Goal: Information Seeking & Learning: Learn about a topic

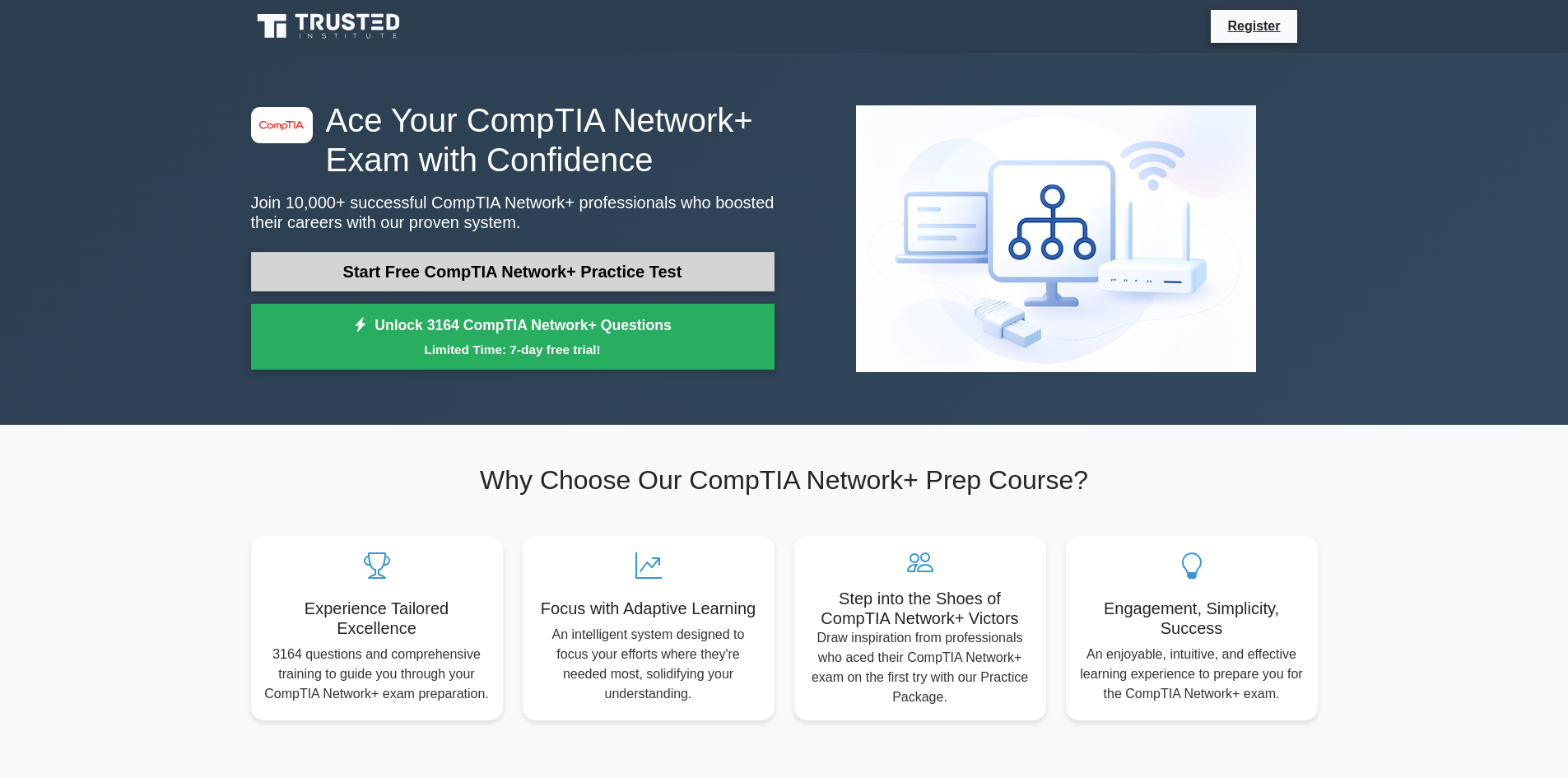
click at [596, 270] on link "Start Free CompTIA Network+ Practice Test" at bounding box center [513, 271] width 524 height 39
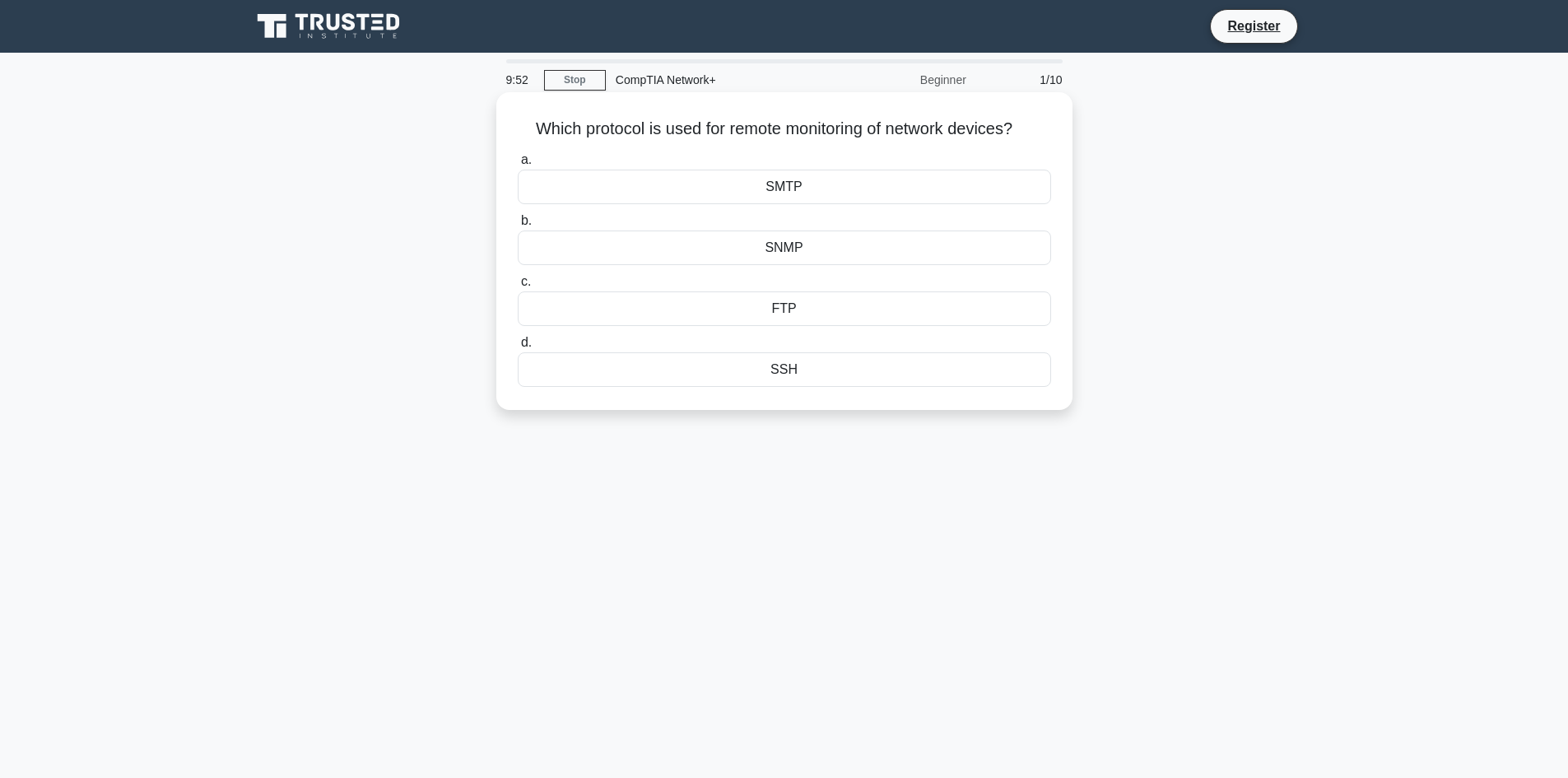
click at [796, 312] on div "FTP" at bounding box center [784, 309] width 533 height 35
click at [518, 287] on input "c. FTP" at bounding box center [518, 281] width 0 height 11
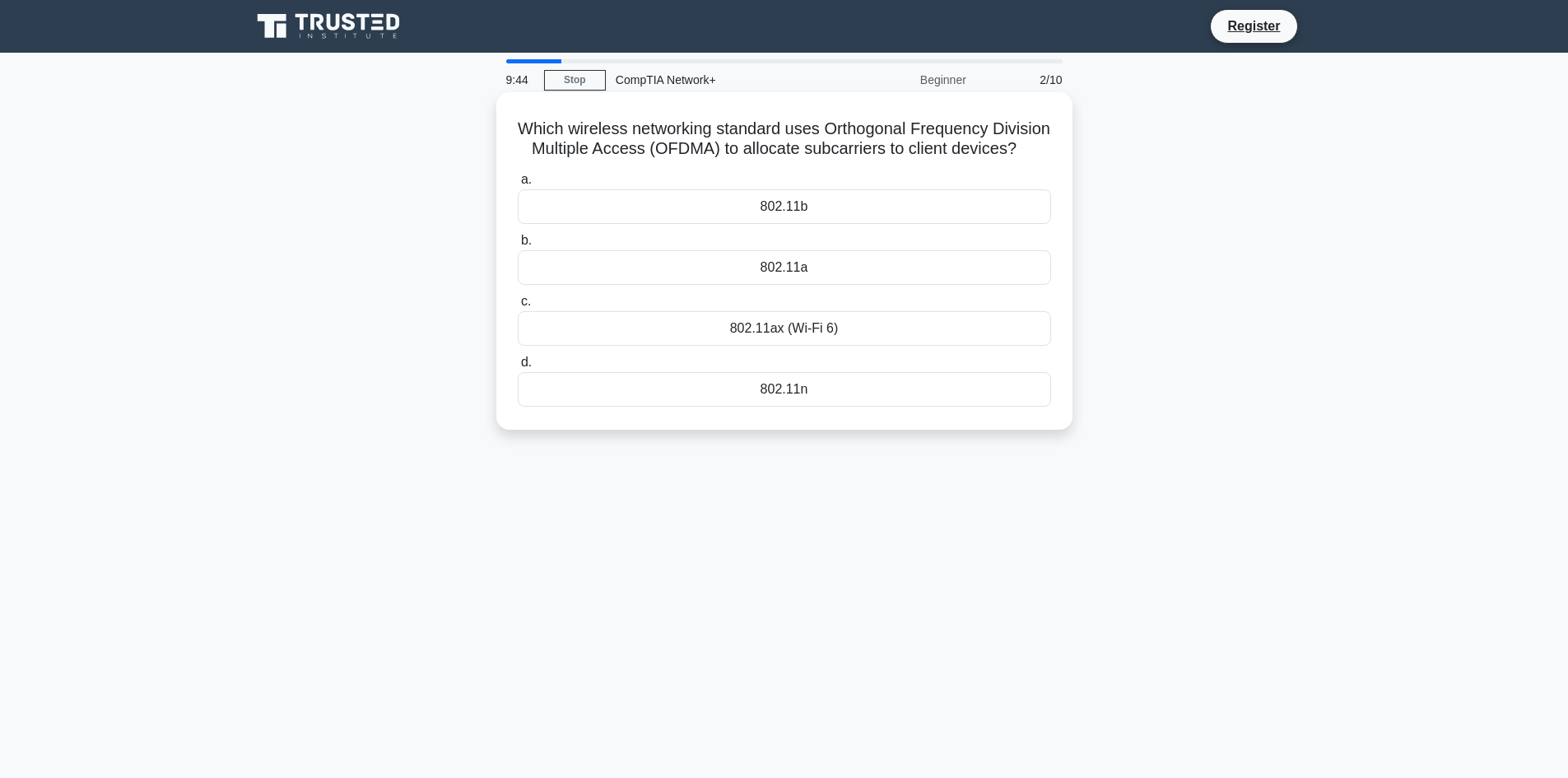
click at [805, 285] on div "802.11a" at bounding box center [784, 268] width 533 height 35
click at [518, 247] on input "b. 802.11a" at bounding box center [518, 240] width 0 height 11
click at [814, 203] on div "Router" at bounding box center [784, 206] width 533 height 35
click at [518, 185] on input "a. Router" at bounding box center [518, 179] width 0 height 11
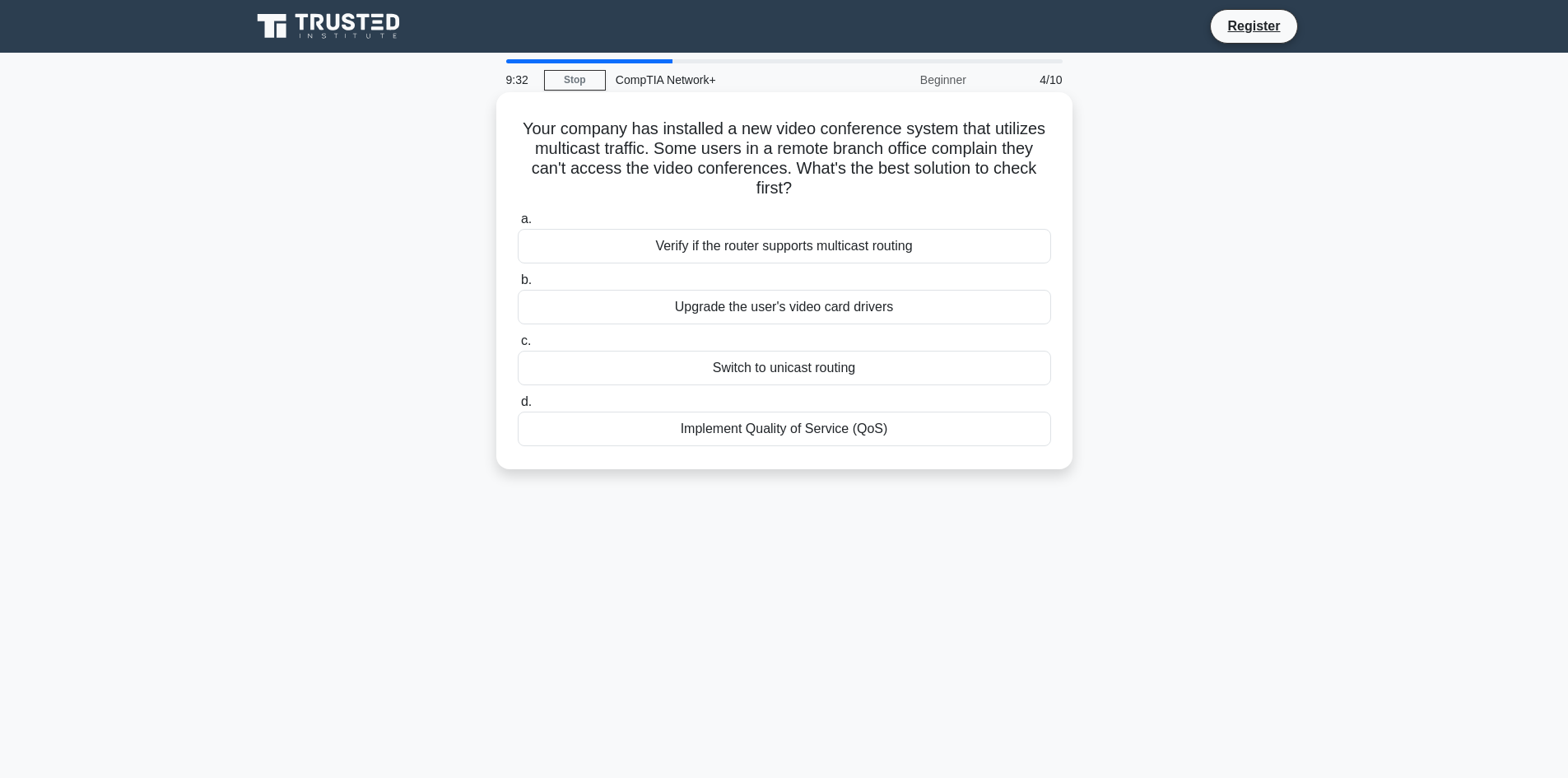
click at [807, 434] on div "Implement Quality of Service (QoS)" at bounding box center [784, 429] width 533 height 35
click at [518, 408] on input "d. Implement Quality of Service (QoS)" at bounding box center [518, 402] width 0 height 11
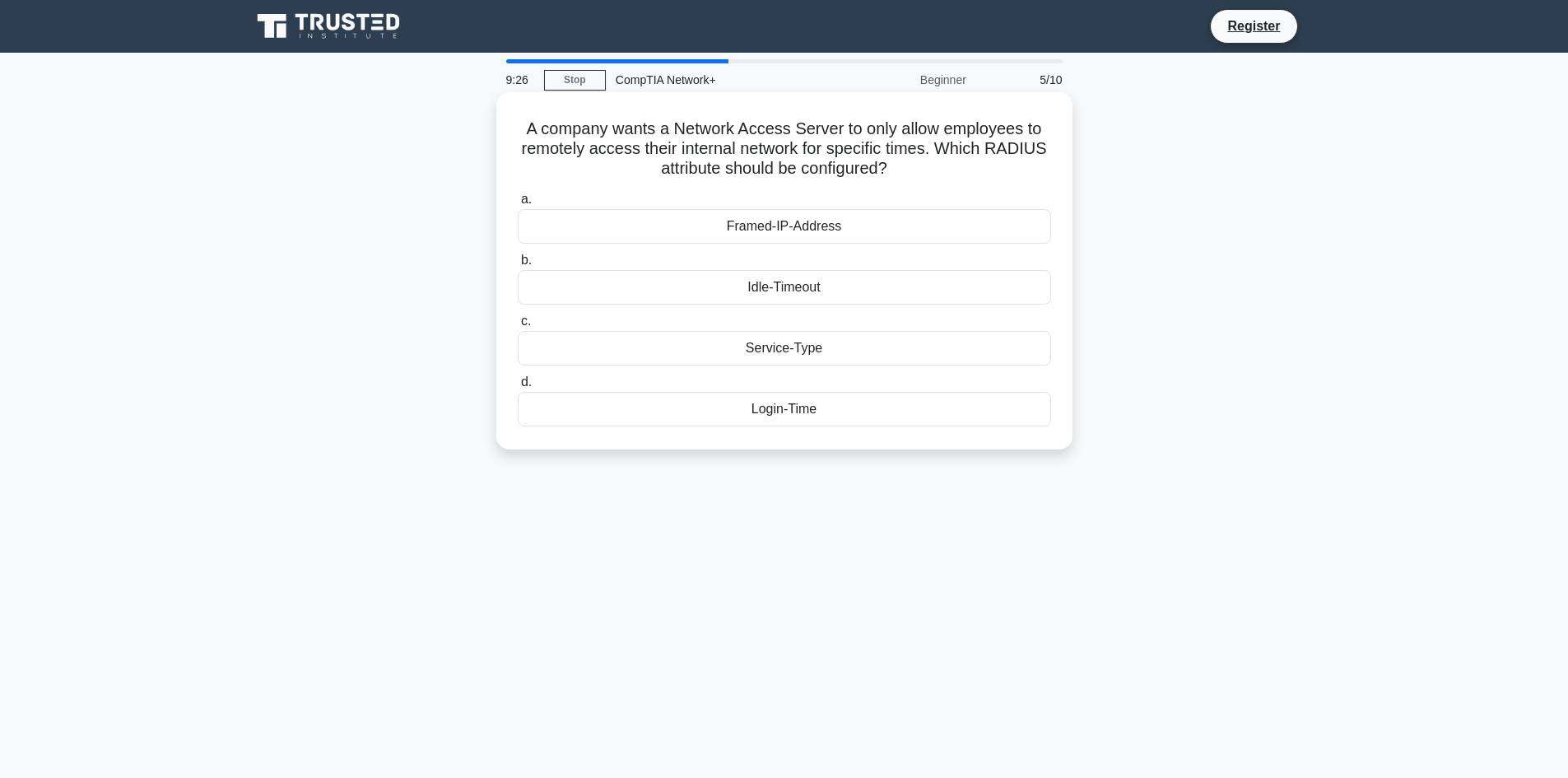
click at [807, 236] on div "Framed-IP-Address" at bounding box center [784, 226] width 533 height 35
click at [518, 205] on input "a. Framed-IP-Address" at bounding box center [518, 200] width 0 height 11
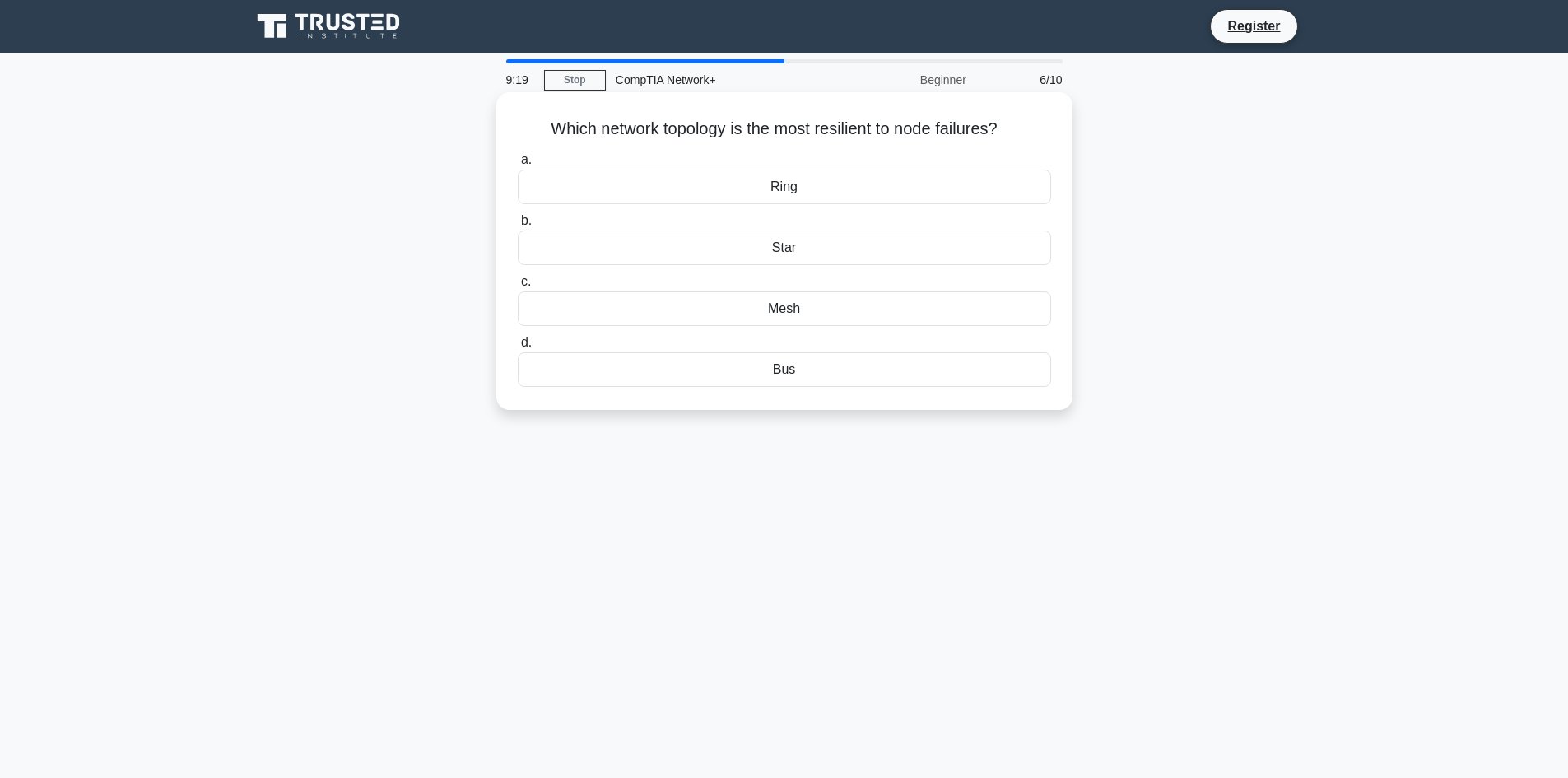
click at [786, 314] on div "Mesh" at bounding box center [784, 309] width 533 height 35
click at [518, 287] on input "c. Mesh" at bounding box center [518, 281] width 0 height 11
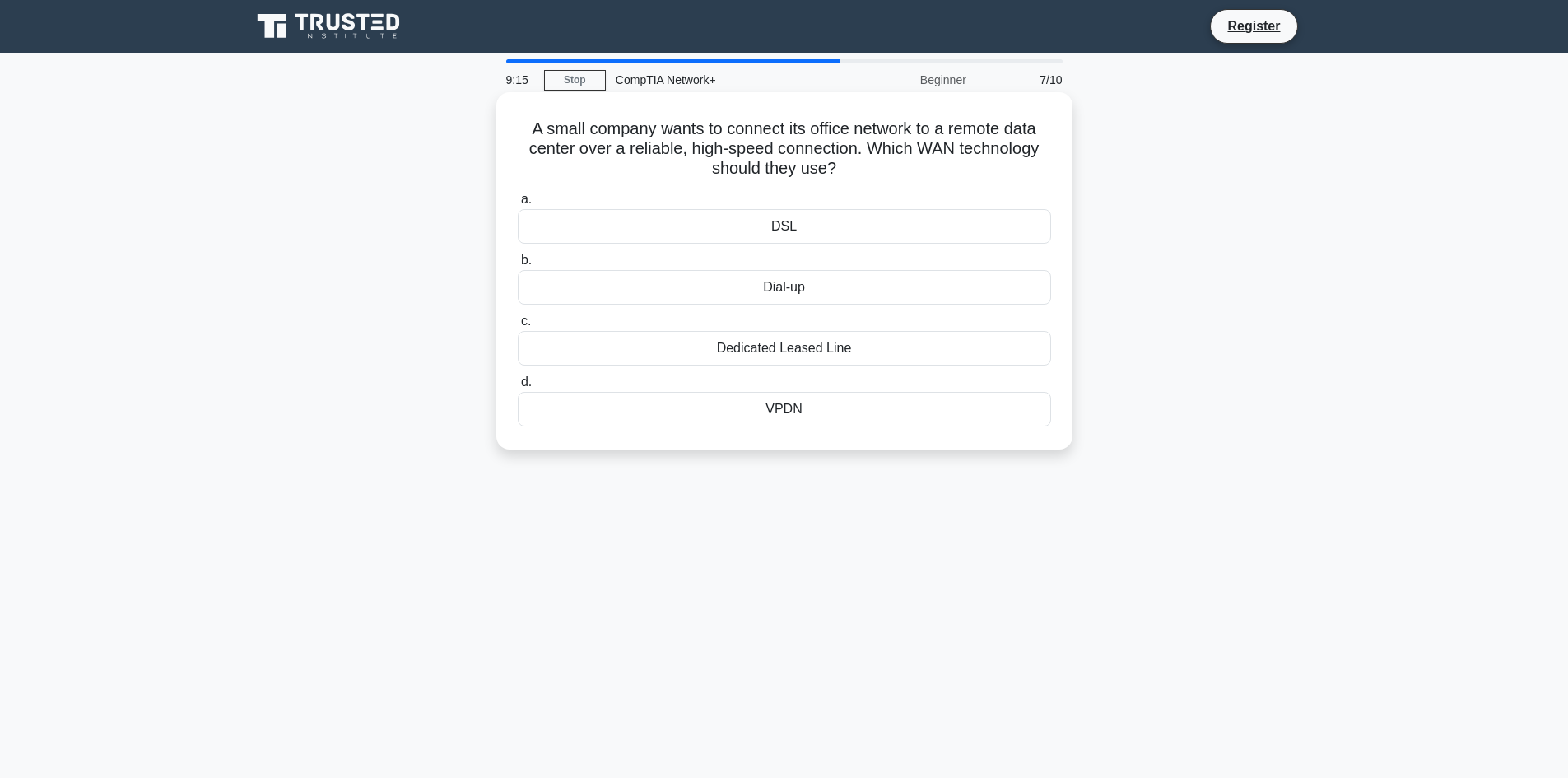
click at [766, 363] on div "Dedicated Leased Line" at bounding box center [784, 348] width 533 height 35
click at [518, 327] on input "c. Dedicated Leased Line" at bounding box center [518, 321] width 0 height 11
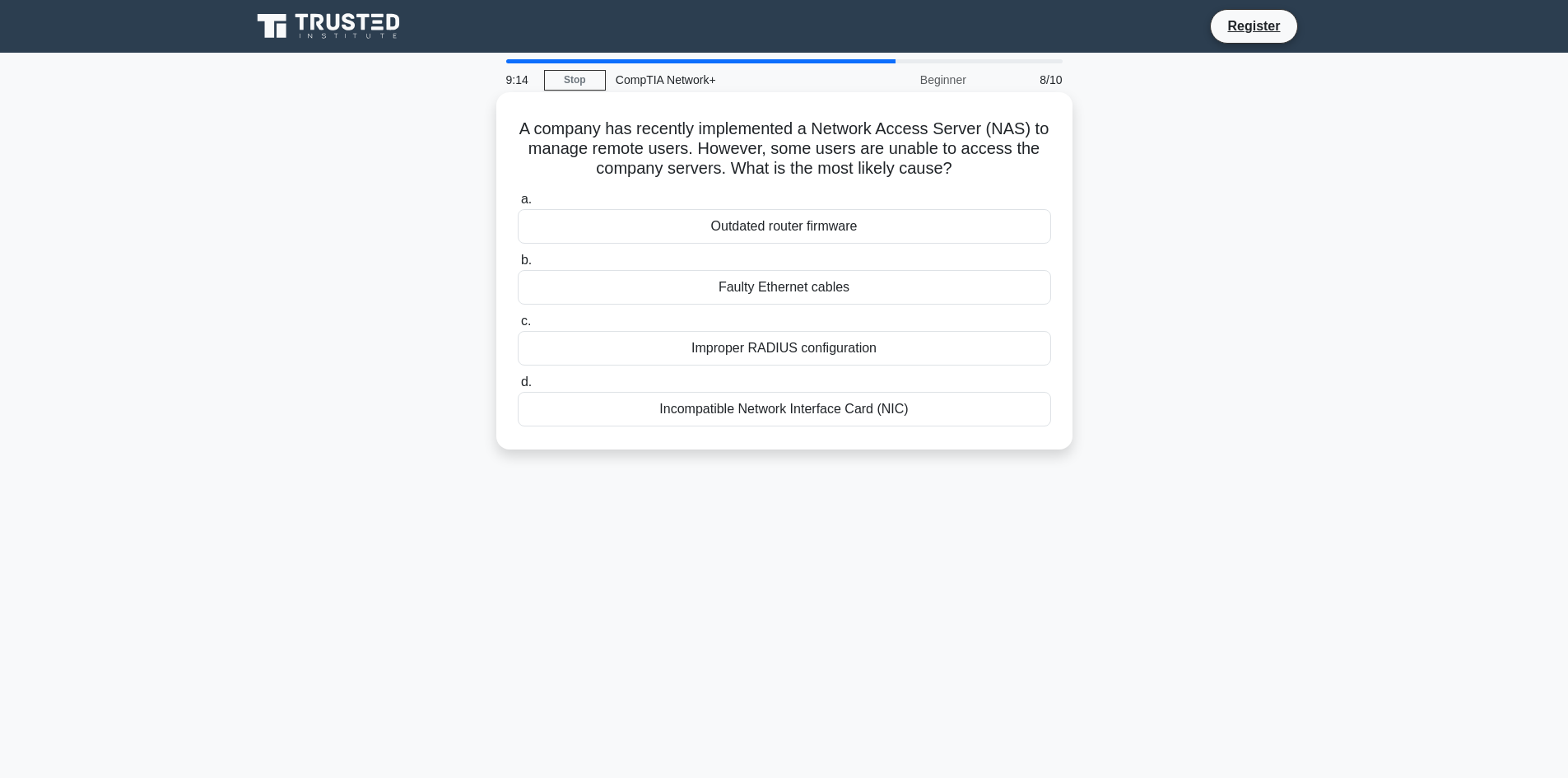
click at [768, 361] on div "Improper RADIUS configuration" at bounding box center [784, 348] width 533 height 35
click at [518, 327] on input "c. Improper RADIUS configuration" at bounding box center [518, 321] width 0 height 11
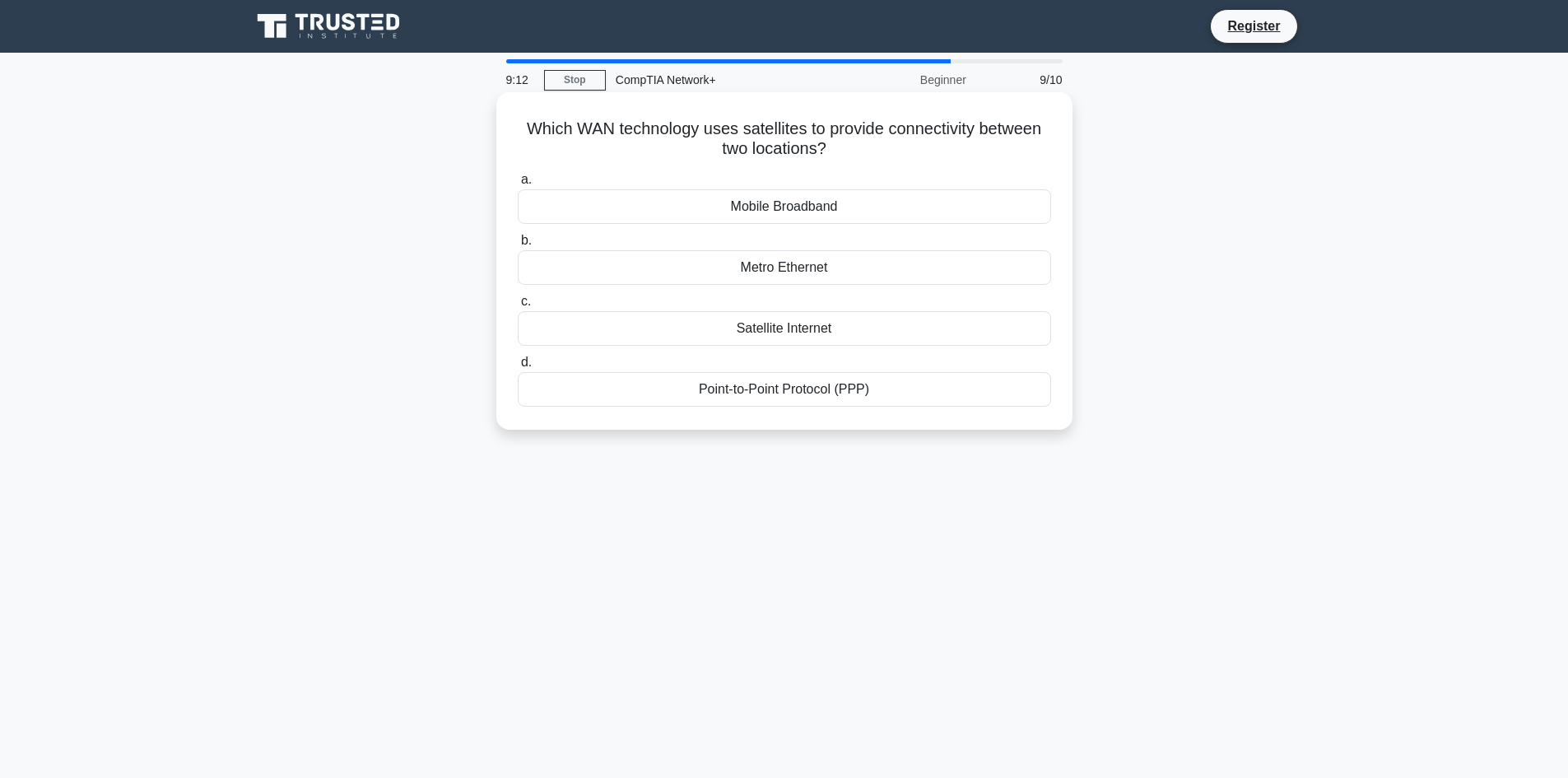
click at [776, 278] on div "Metro Ethernet" at bounding box center [784, 268] width 533 height 35
click at [518, 247] on input "b. Metro Ethernet" at bounding box center [518, 240] width 0 height 11
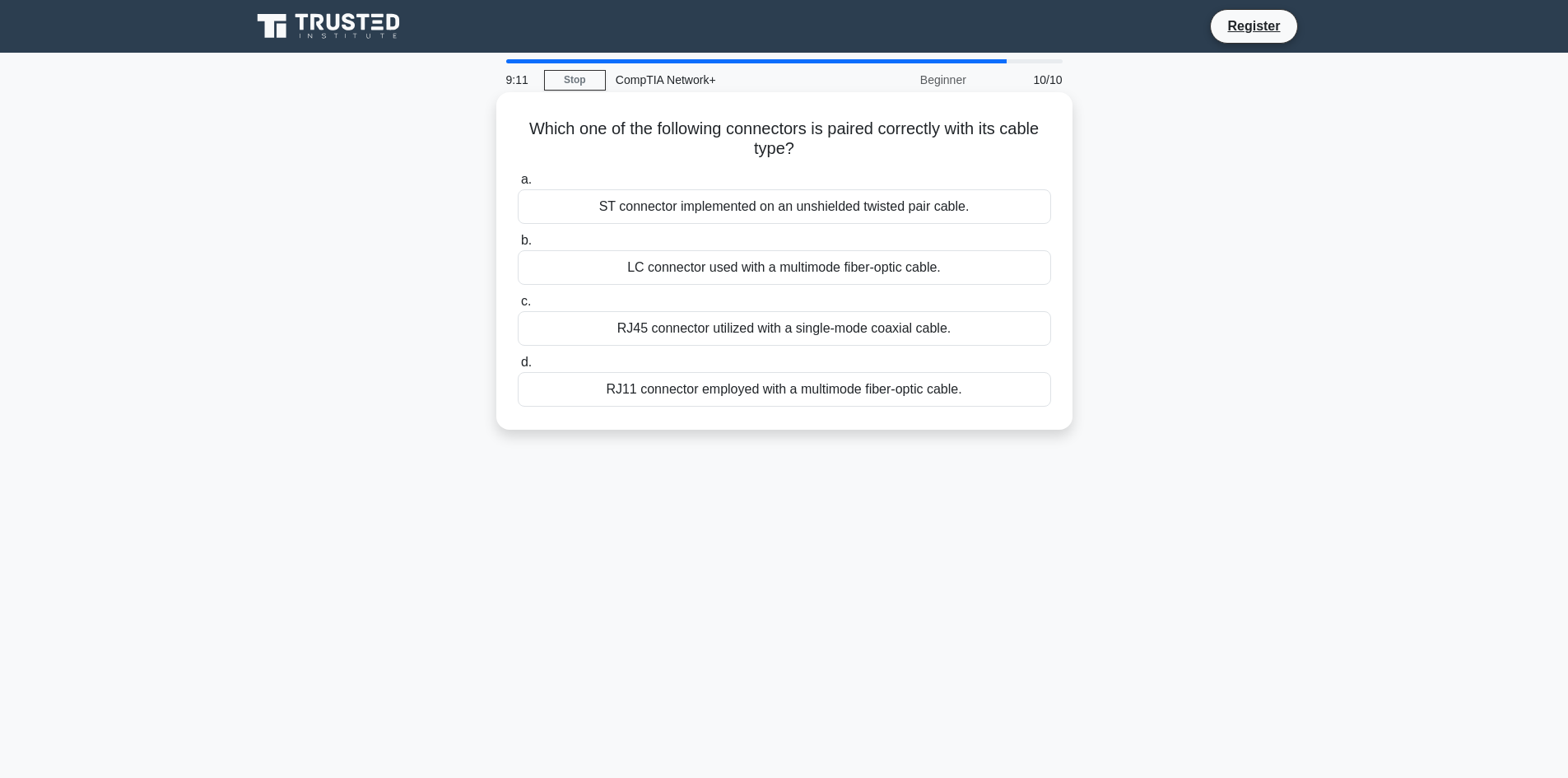
click at [701, 268] on div "LC connector used with a multimode fiber-optic cable." at bounding box center [784, 268] width 533 height 35
click at [518, 247] on input "b. LC connector used with a multimode fiber-optic cable." at bounding box center [518, 240] width 0 height 11
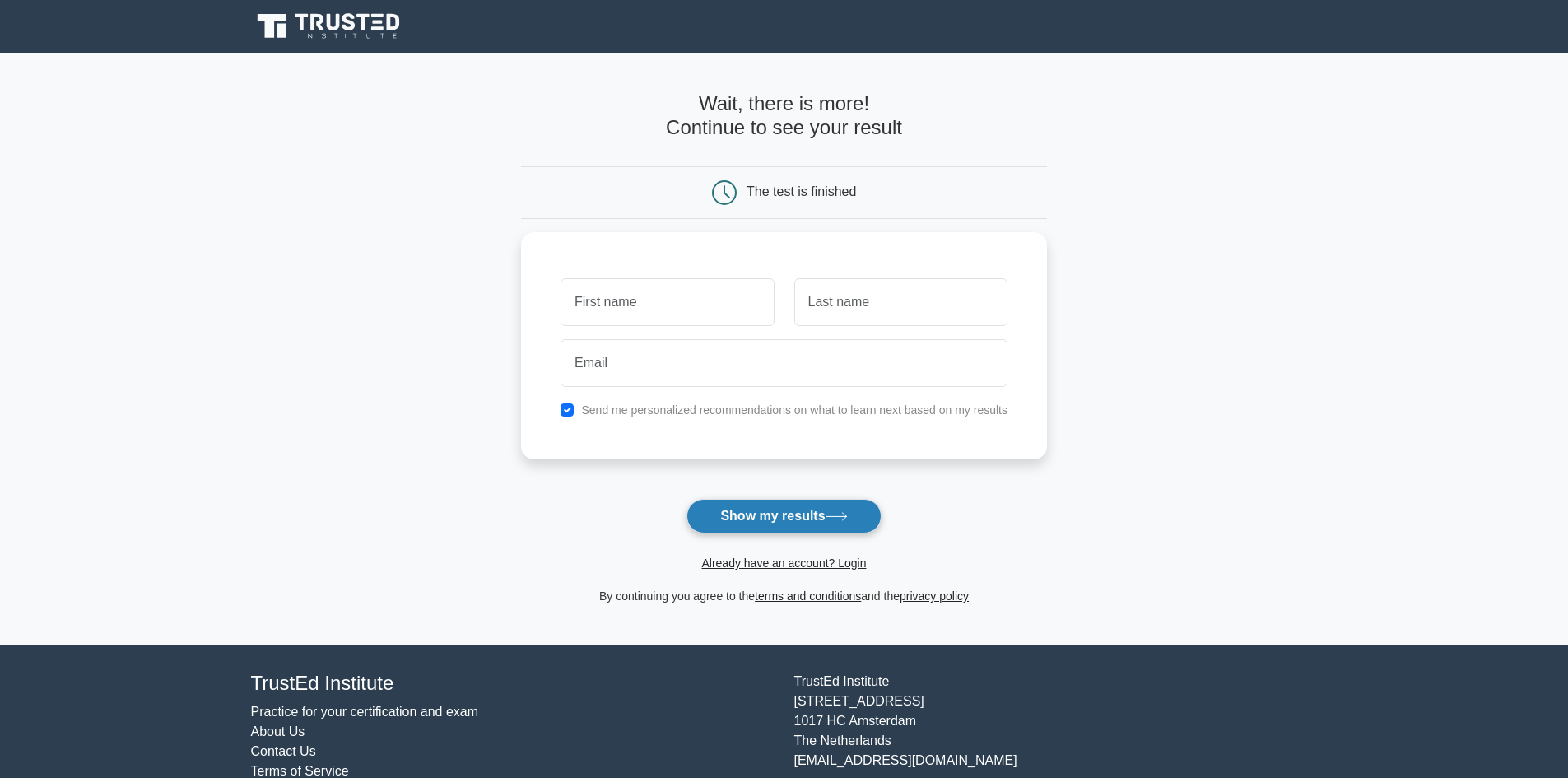
click at [802, 522] on button "Show my results" at bounding box center [784, 516] width 195 height 35
click at [1008, 352] on div at bounding box center [784, 359] width 467 height 61
click at [254, 338] on main "Wait, there is more! Continue to see your result The test is finished and the" at bounding box center [784, 349] width 1568 height 593
